Goal: Navigation & Orientation: Find specific page/section

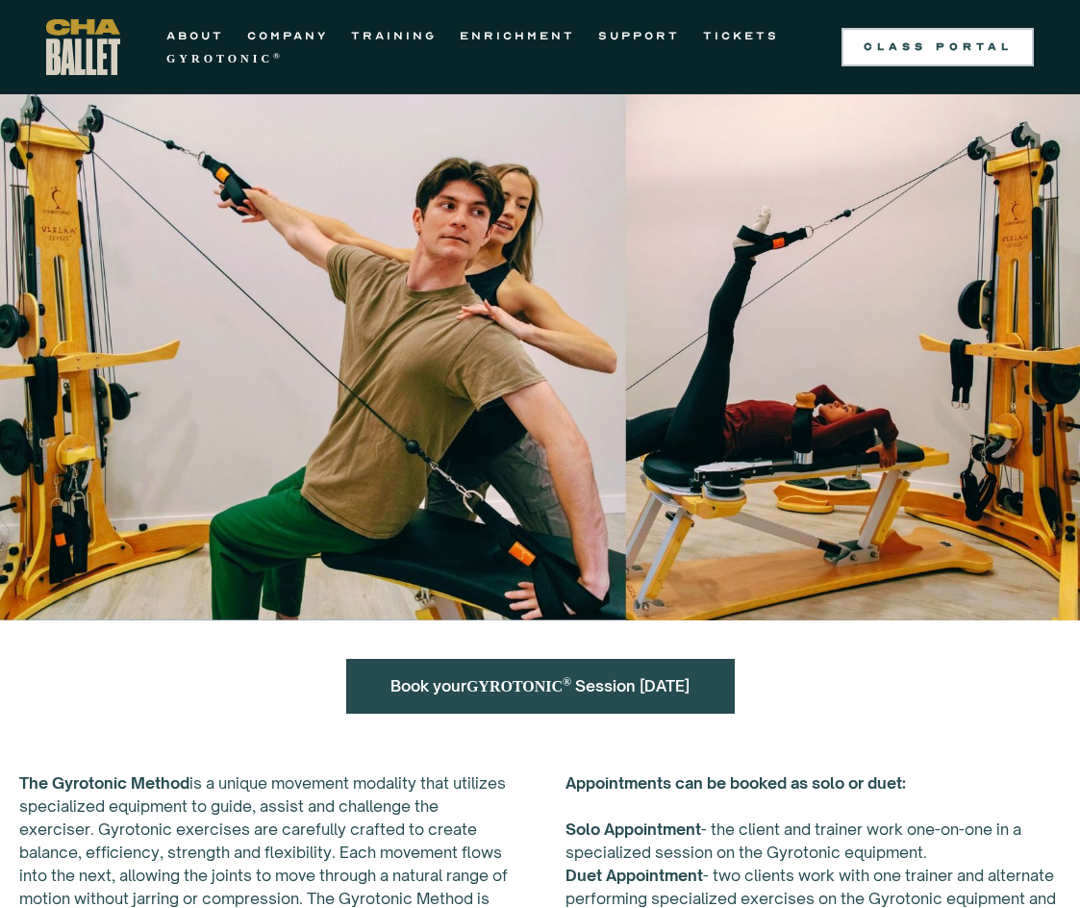
scroll to position [43, 0]
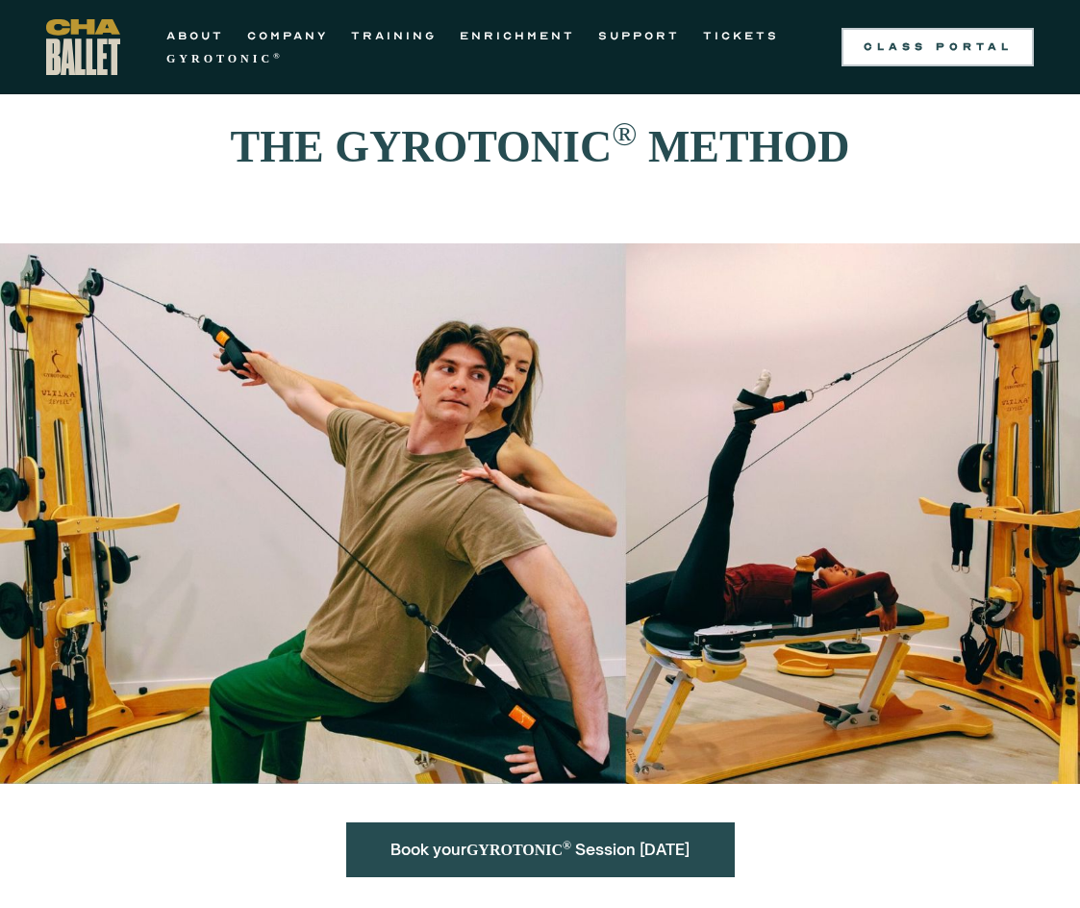
click at [960, 44] on div "Class Portal" at bounding box center [937, 46] width 169 height 15
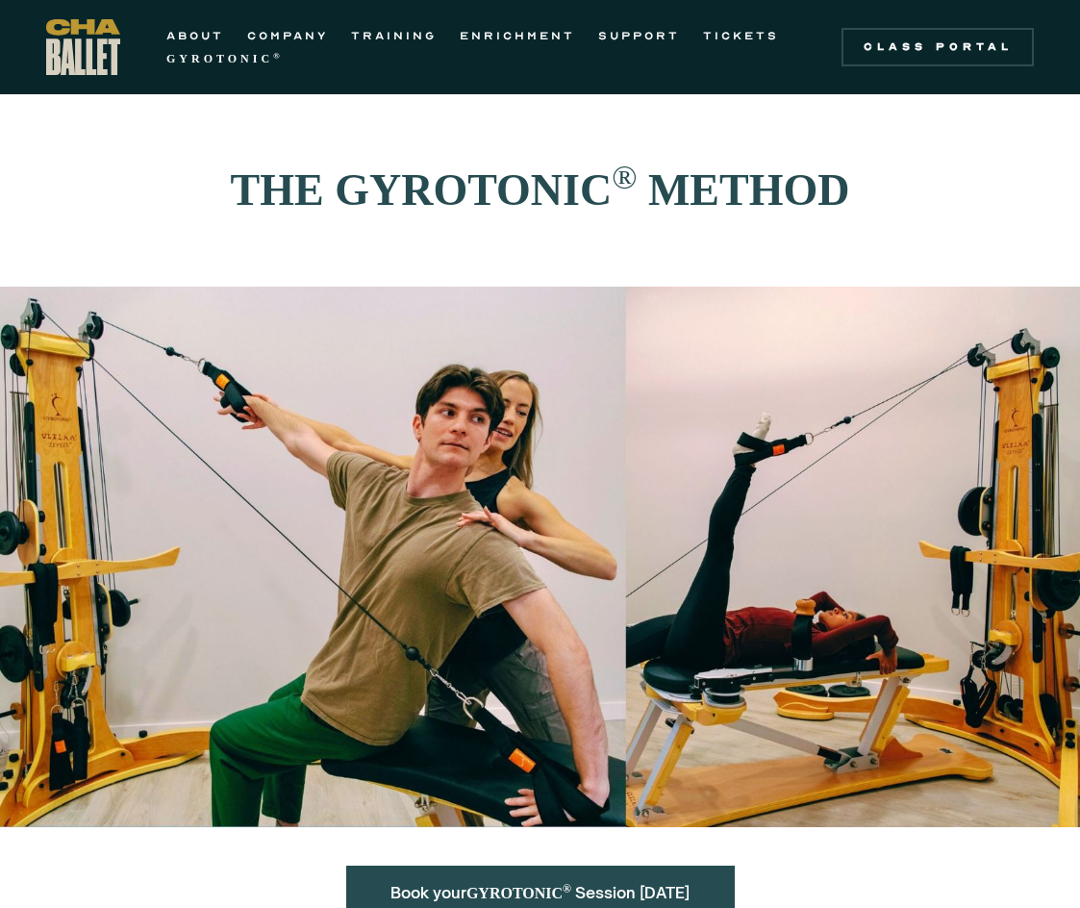
scroll to position [0, 0]
click at [518, 43] on link "ENRICHMENT" at bounding box center [517, 35] width 115 height 23
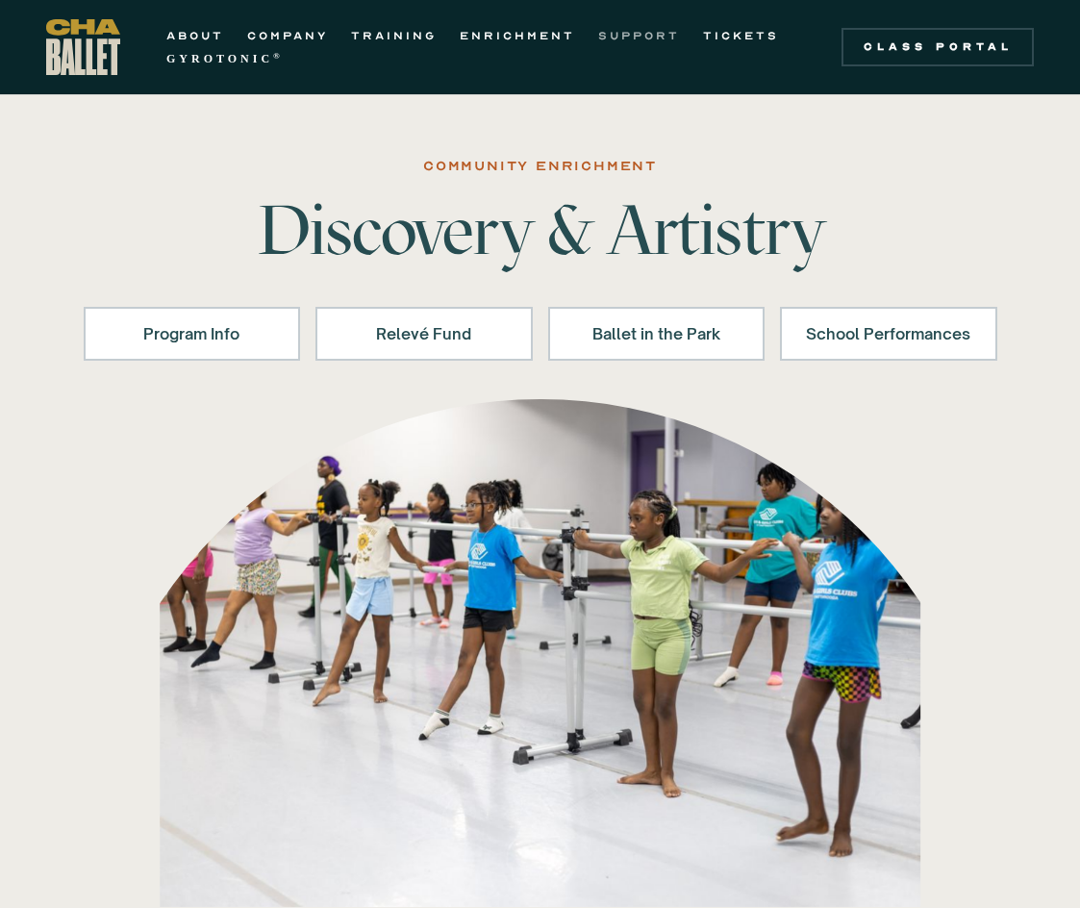
click at [619, 33] on link "SUPPORT" at bounding box center [639, 35] width 82 height 23
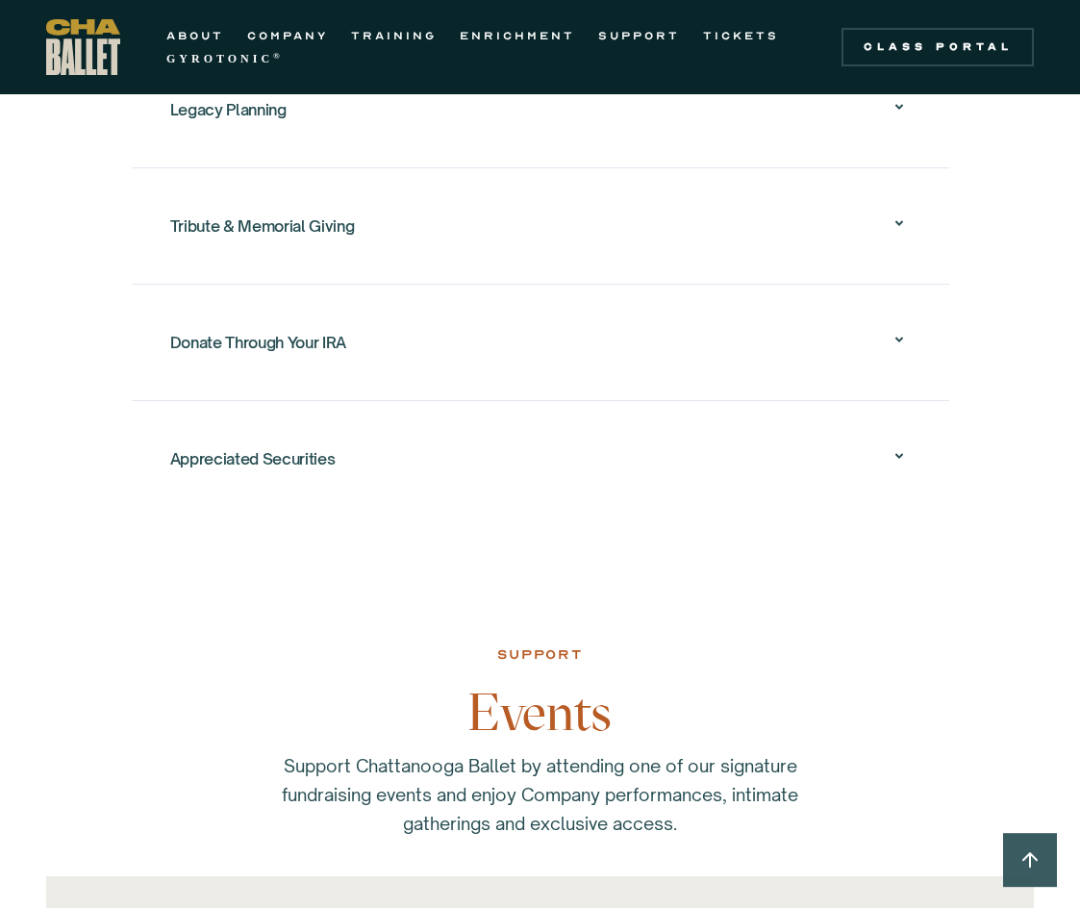
scroll to position [2435, 0]
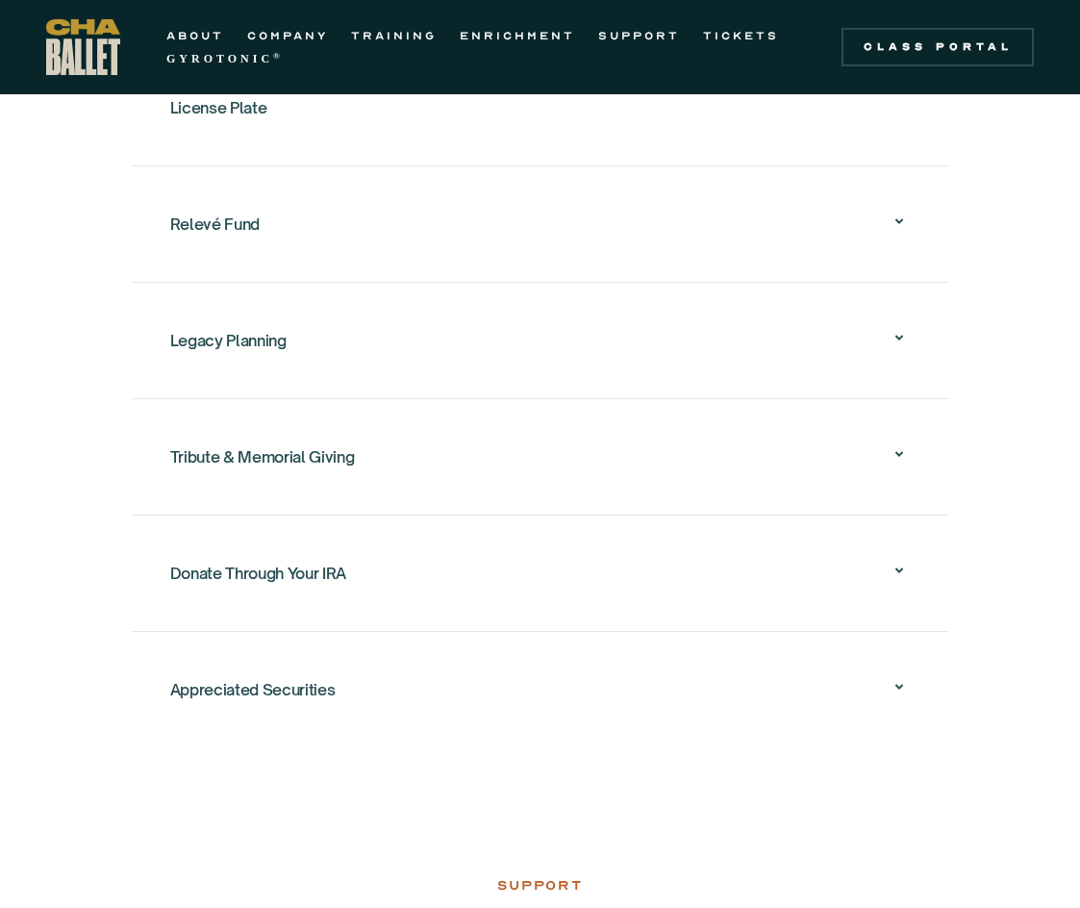
click at [688, 564] on div "Donate Through Your IRA" at bounding box center [540, 573] width 740 height 62
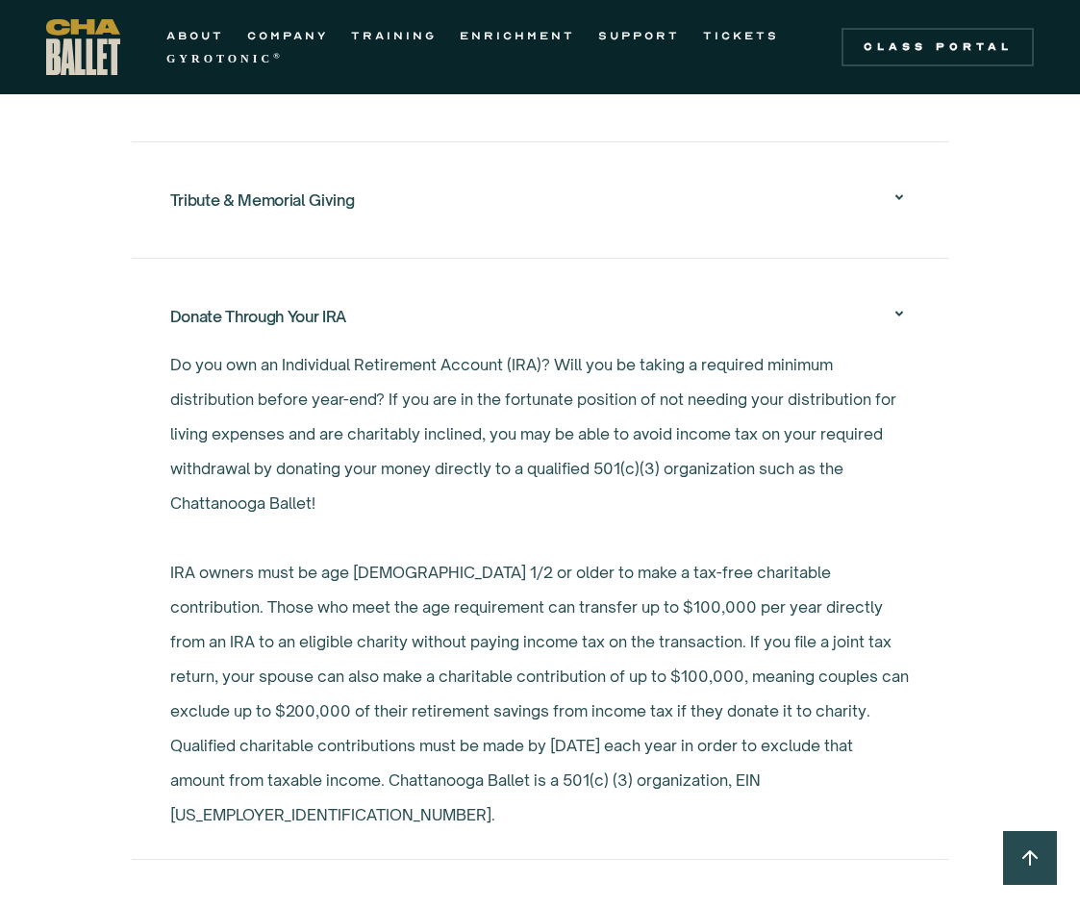
scroll to position [2692, 0]
click at [900, 302] on icon at bounding box center [898, 313] width 23 height 23
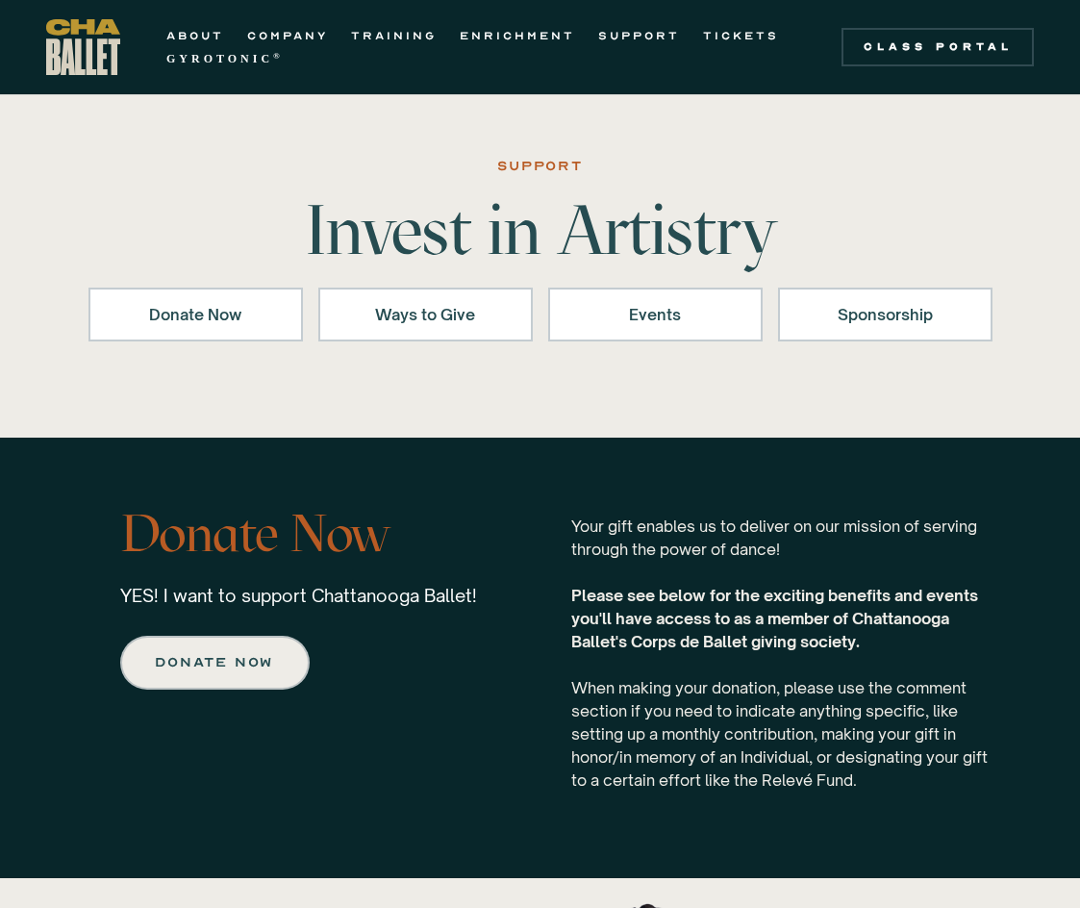
scroll to position [0, 0]
click at [204, 35] on link "ABOUT" at bounding box center [195, 35] width 58 height 23
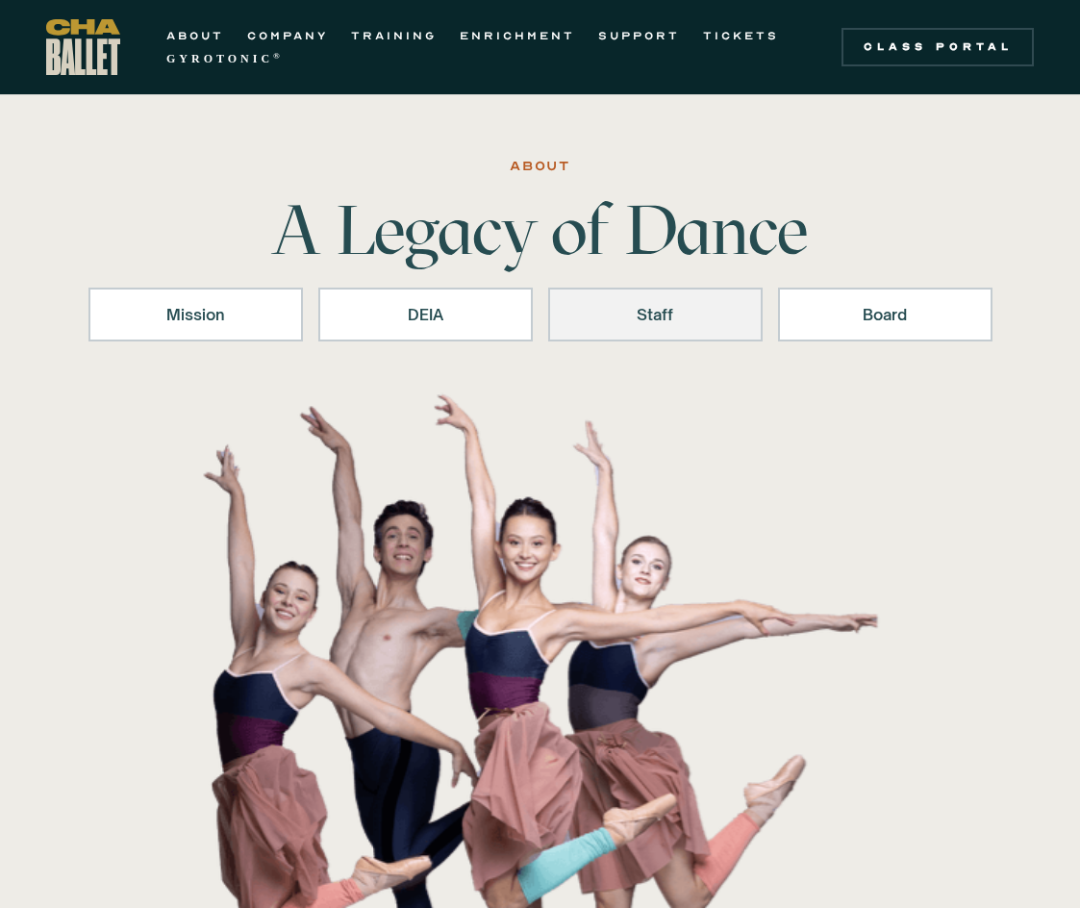
click at [668, 297] on link "Staff" at bounding box center [655, 314] width 214 height 54
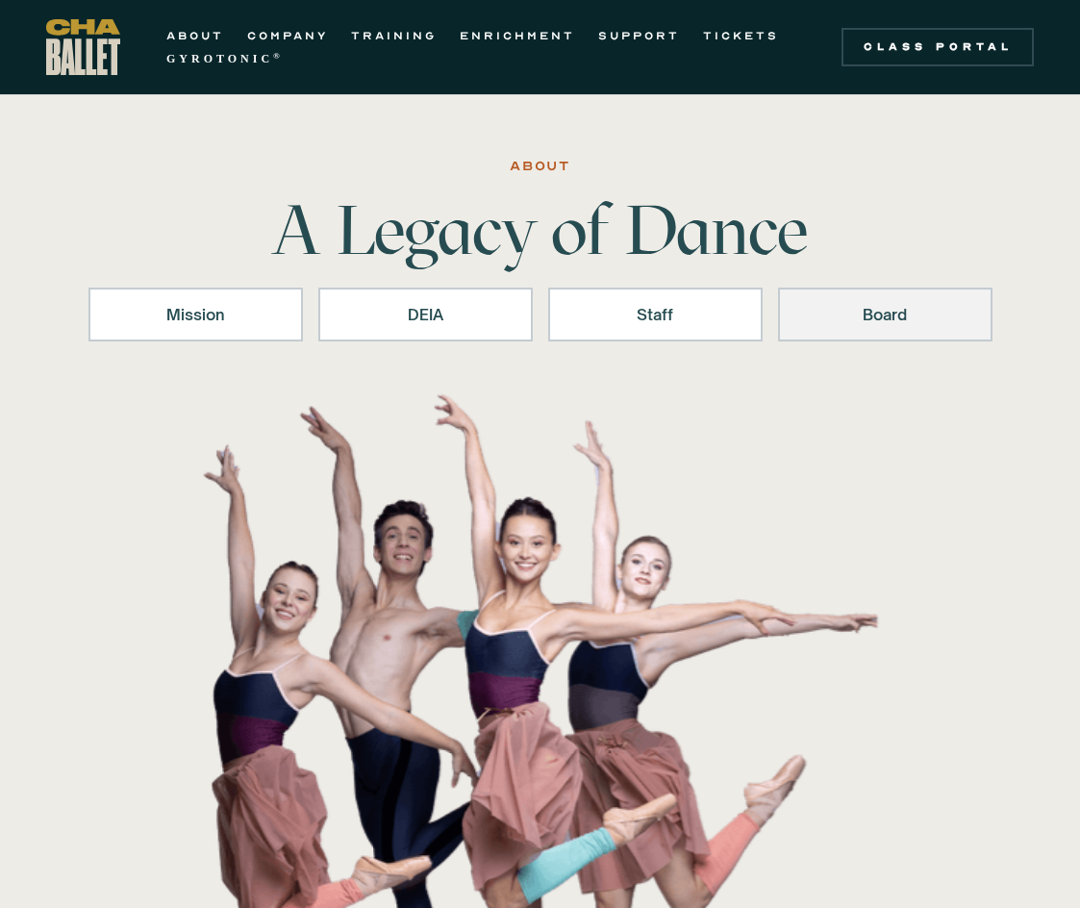
scroll to position [-1, 0]
click at [849, 305] on div "Board" at bounding box center [885, 314] width 164 height 23
